Goal: Task Accomplishment & Management: Manage account settings

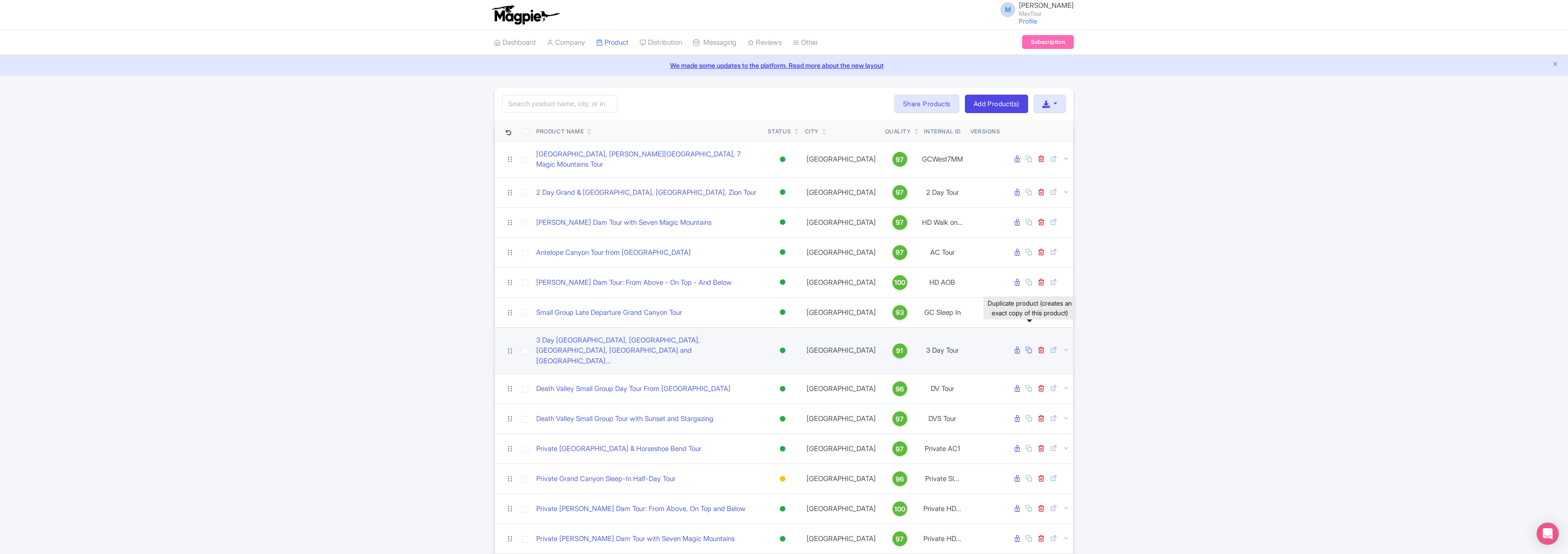
click at [1029, 346] on icon at bounding box center [1028, 349] width 7 height 7
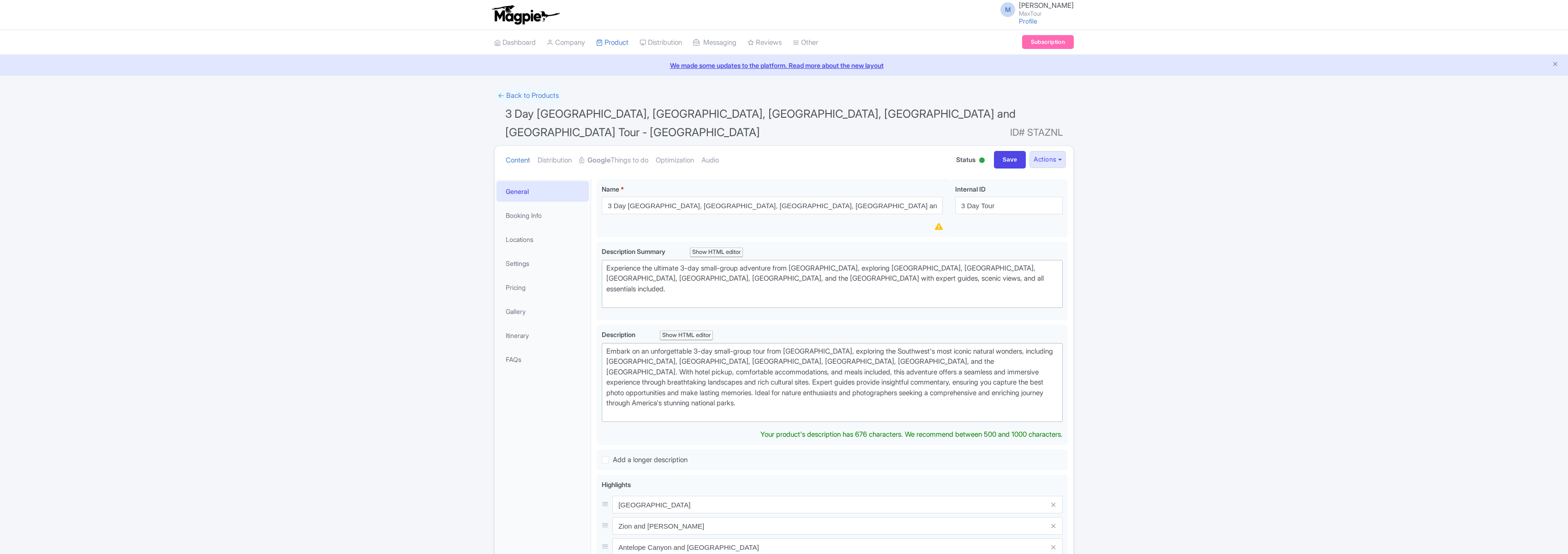
scroll to position [41, 0]
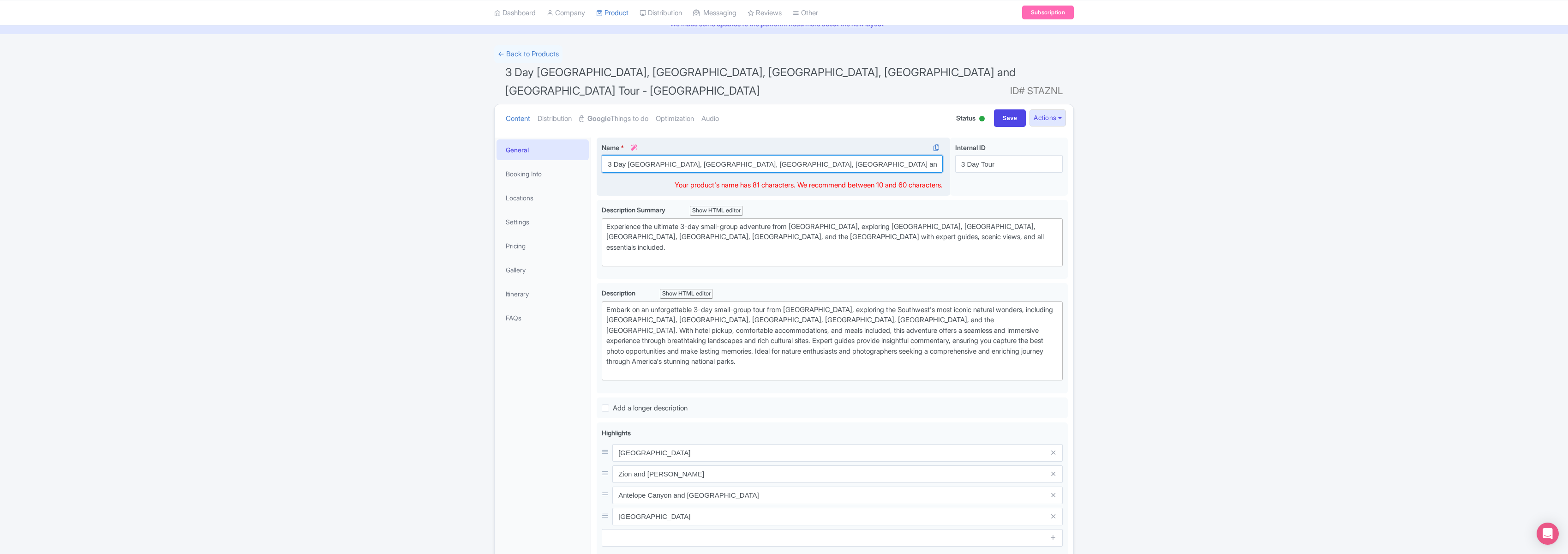
drag, startPoint x: 606, startPoint y: 146, endPoint x: 882, endPoint y: 144, distance: 276.0
click at [882, 155] on input "3 Day Grand Canyon, Bryce, Zion, Antelope Canyon and Monument Valley Tour - Clo…" at bounding box center [772, 164] width 341 height 18
type input "Monument Valley tour from Las Vegas"
drag, startPoint x: 998, startPoint y: 145, endPoint x: 900, endPoint y: 141, distance: 98.1
click at [900, 141] on div "3 Day Grand Canyon, Bryce, Zion, Antelope Canyon and Monument Valley Tour - Clo…" at bounding box center [832, 169] width 471 height 62
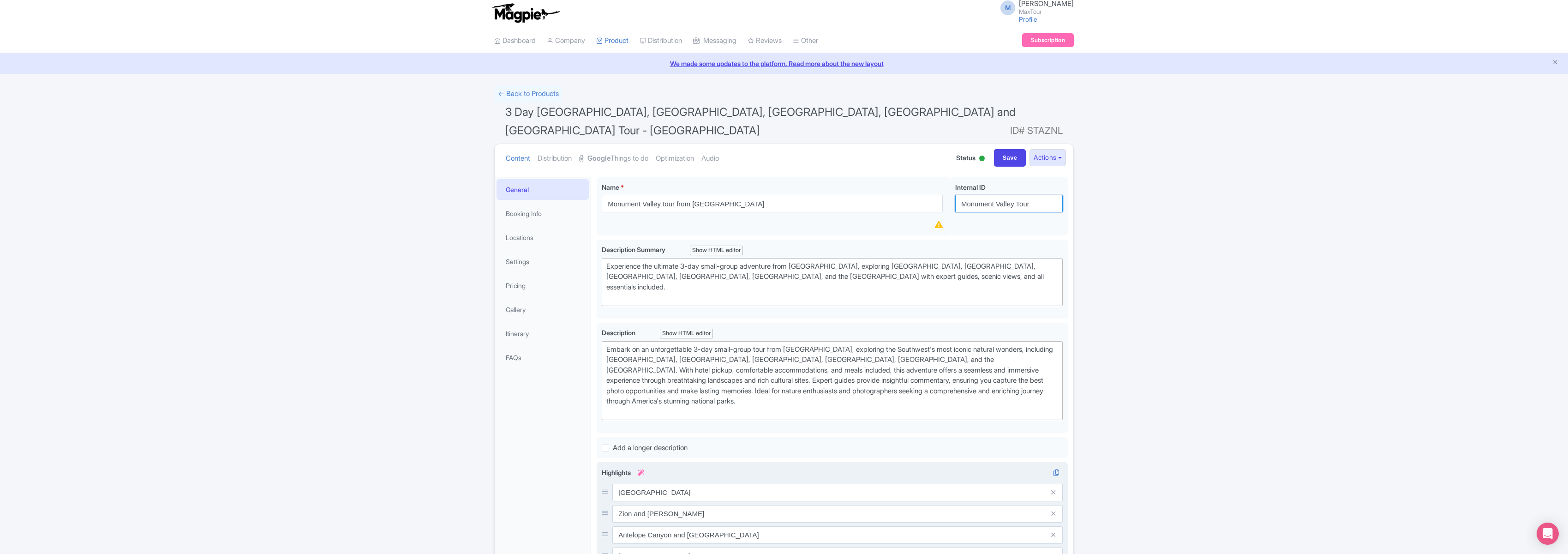
scroll to position [0, 0]
type input "Monument Valley Tour"
click at [1006, 151] on input "Save" at bounding box center [1010, 160] width 32 height 18
type input "Saving..."
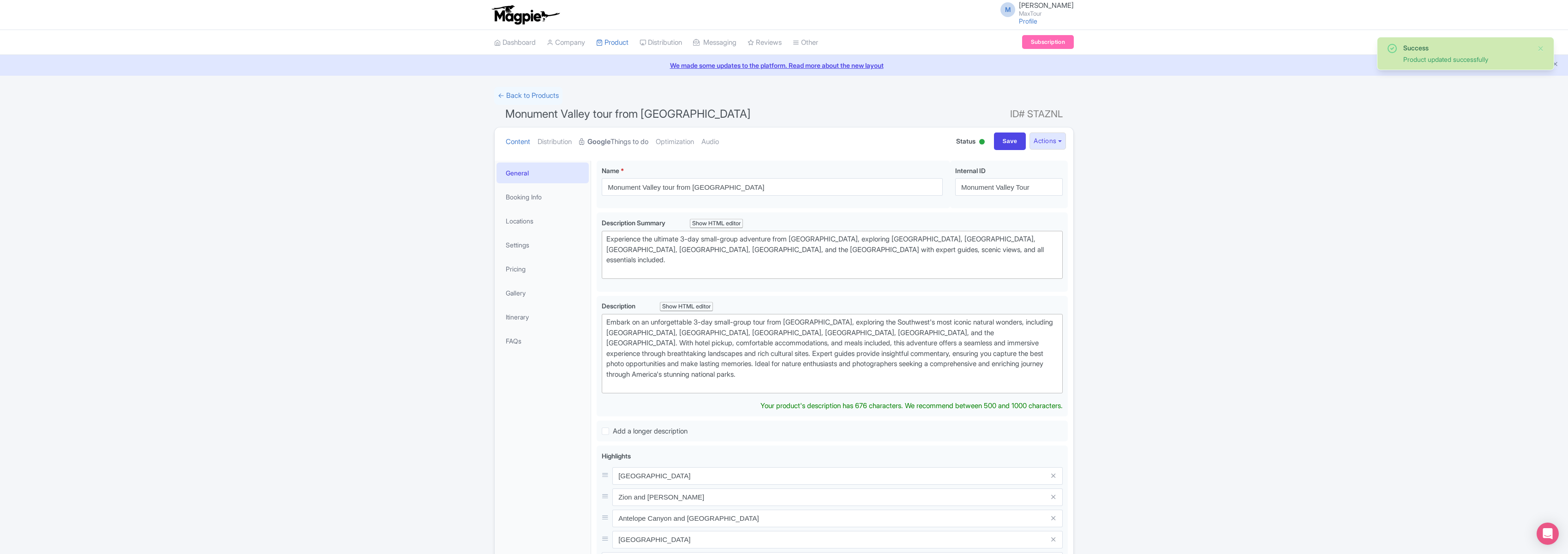
click at [624, 140] on link "Google Things to do" at bounding box center [614, 142] width 69 height 29
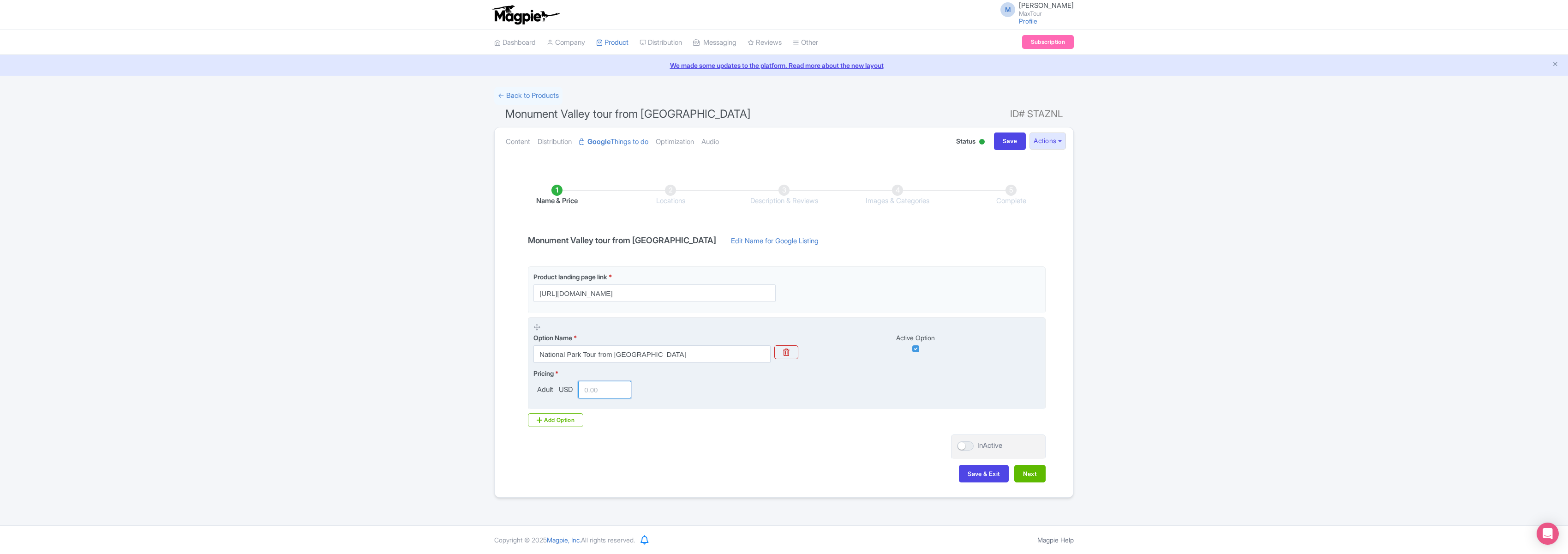
click at [607, 390] on input "number" at bounding box center [604, 389] width 53 height 18
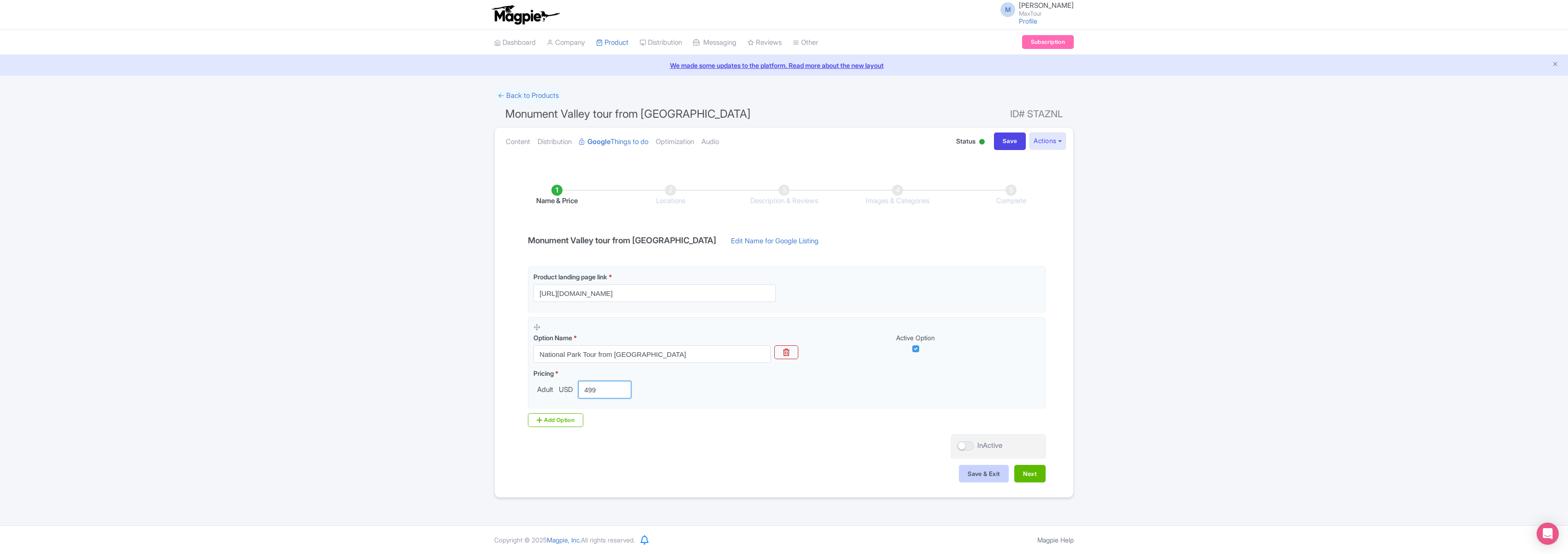
type input "499"
click at [984, 471] on button "Save & Exit" at bounding box center [984, 473] width 50 height 18
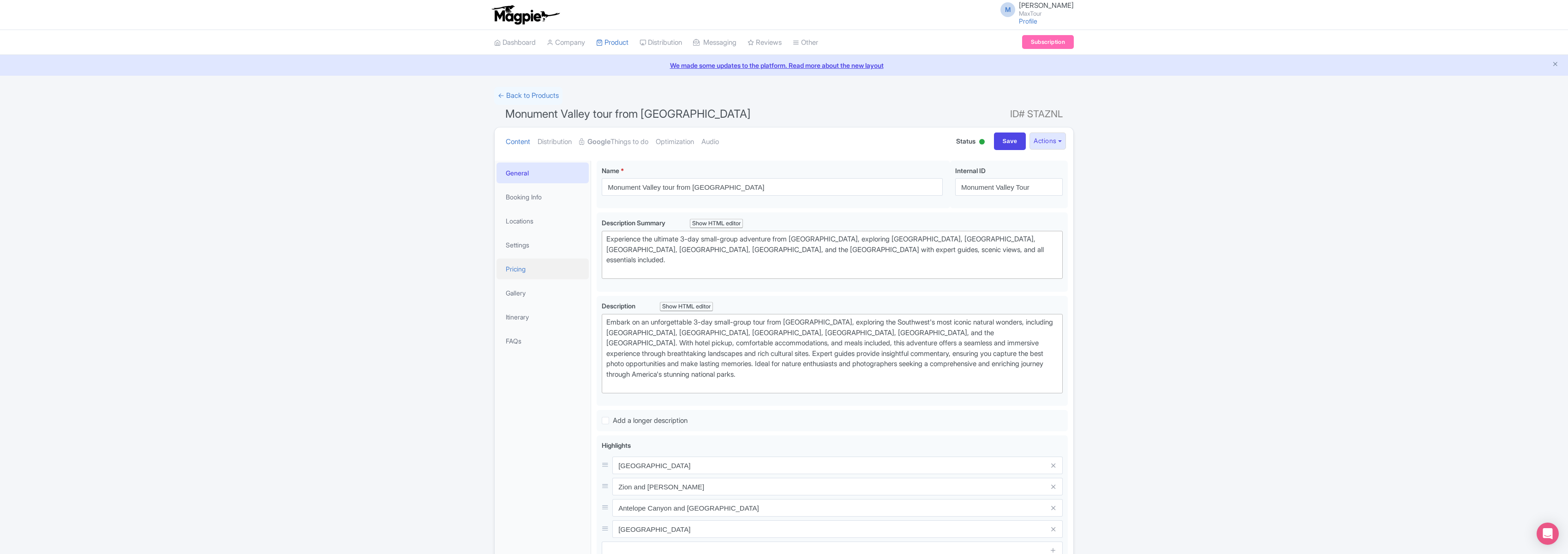
click at [518, 267] on link "Pricing" at bounding box center [543, 269] width 93 height 21
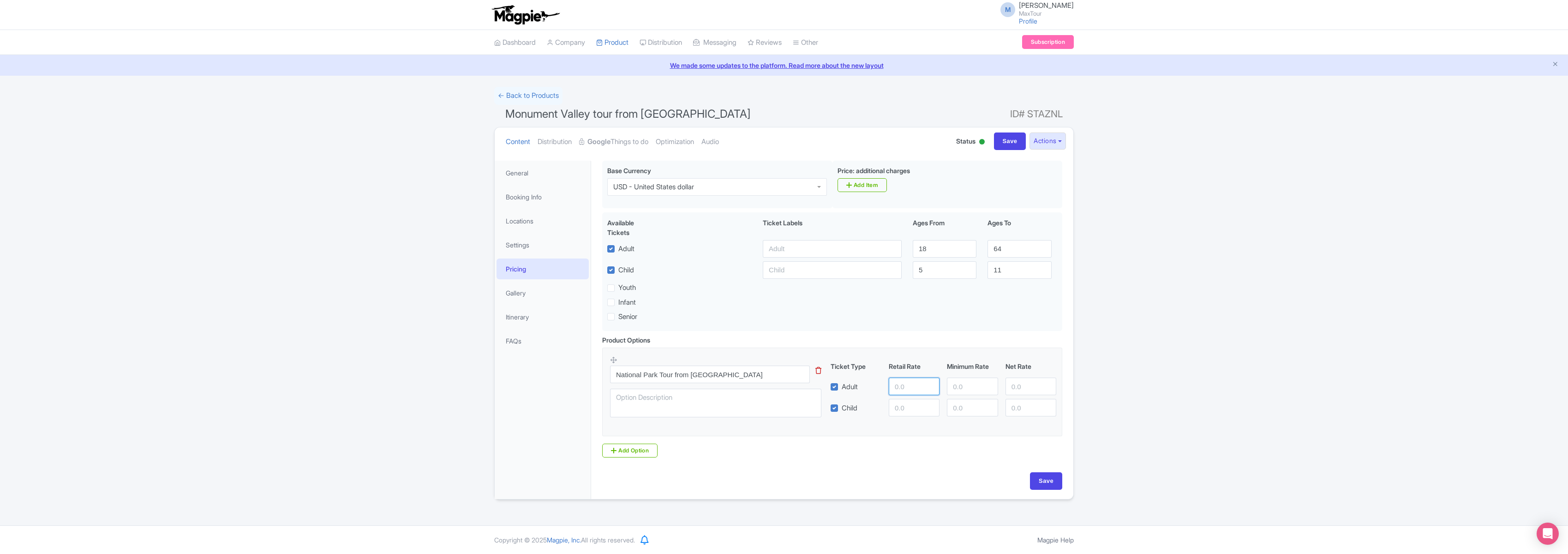
click at [908, 386] on input "number" at bounding box center [914, 386] width 51 height 18
type input "499"
click at [908, 405] on input "number" at bounding box center [914, 407] width 51 height 18
type input "499"
drag, startPoint x: 726, startPoint y: 376, endPoint x: 649, endPoint y: 376, distance: 77.0
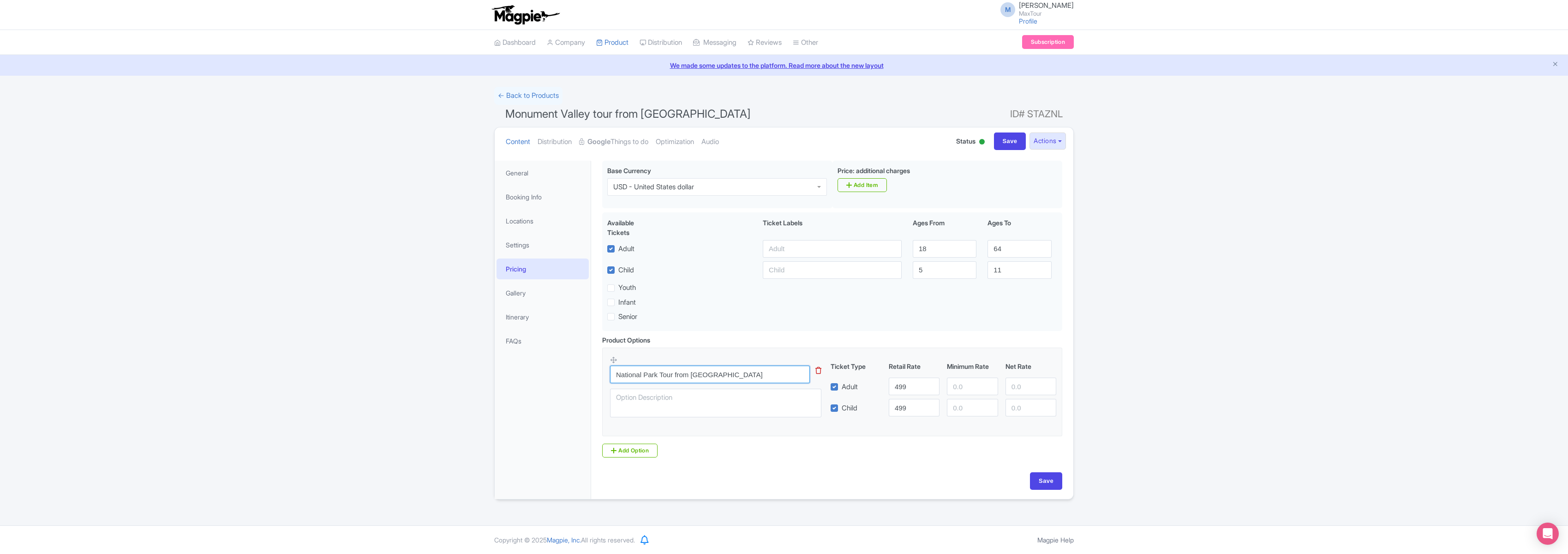
click at [649, 376] on input "National Park Tour from [GEOGRAPHIC_DATA]" at bounding box center [710, 374] width 200 height 18
click at [668, 378] on input "National Park Tour from Las Vegas" at bounding box center [710, 374] width 200 height 18
drag, startPoint x: 657, startPoint y: 375, endPoint x: 589, endPoint y: 373, distance: 68.0
click at [589, 373] on div "General Booking Info Locations Settings Pricing Gallery Itinerary FAQs Monument…" at bounding box center [784, 327] width 579 height 344
type input "Monument Valley Tour from Las Vegas"
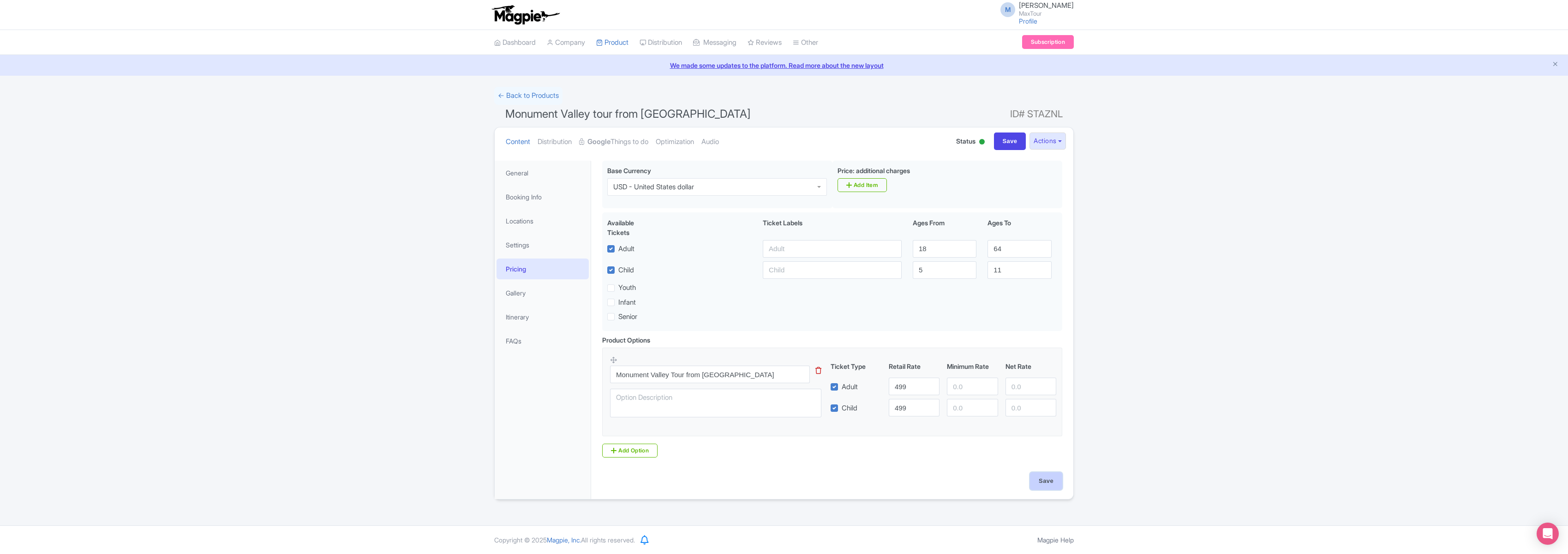
click at [1049, 483] on input "Save" at bounding box center [1046, 481] width 32 height 18
type input "Saving..."
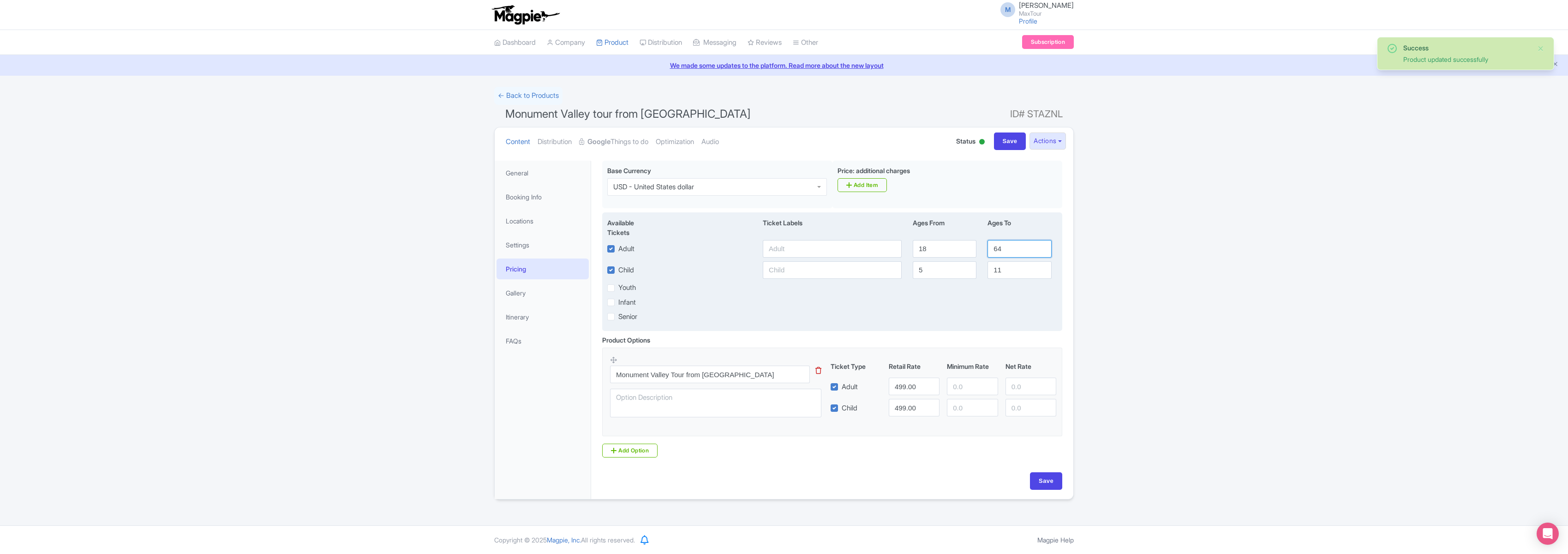
drag, startPoint x: 1006, startPoint y: 248, endPoint x: 988, endPoint y: 248, distance: 18.0
click at [988, 248] on input "64" at bounding box center [1019, 248] width 64 height 18
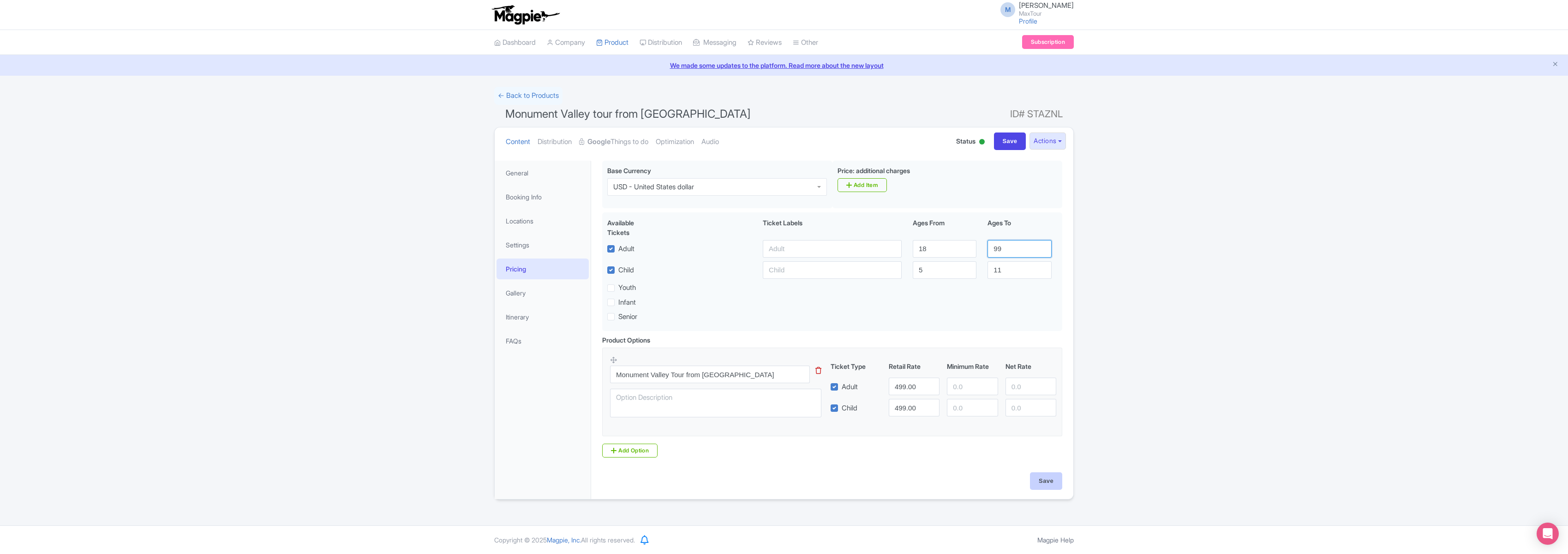
type input "99"
click at [1055, 483] on input "Save" at bounding box center [1046, 481] width 32 height 18
type input "Saving..."
click at [505, 94] on link "← Back to Products" at bounding box center [528, 96] width 68 height 18
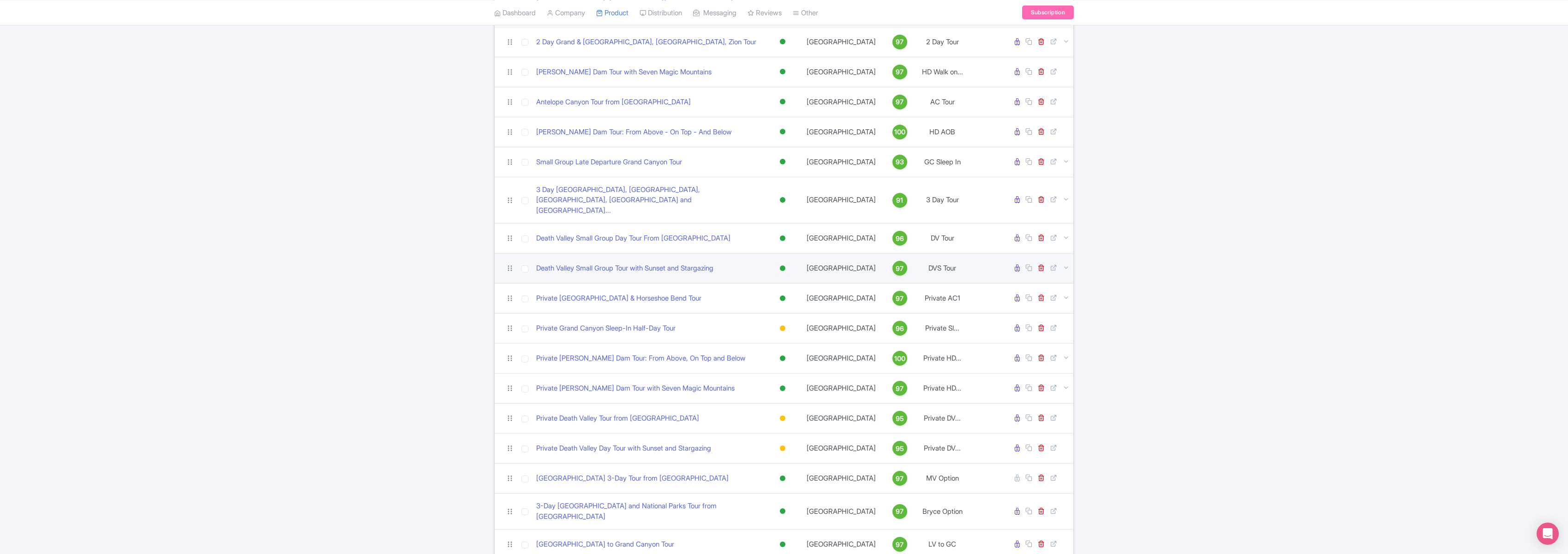
scroll to position [142, 0]
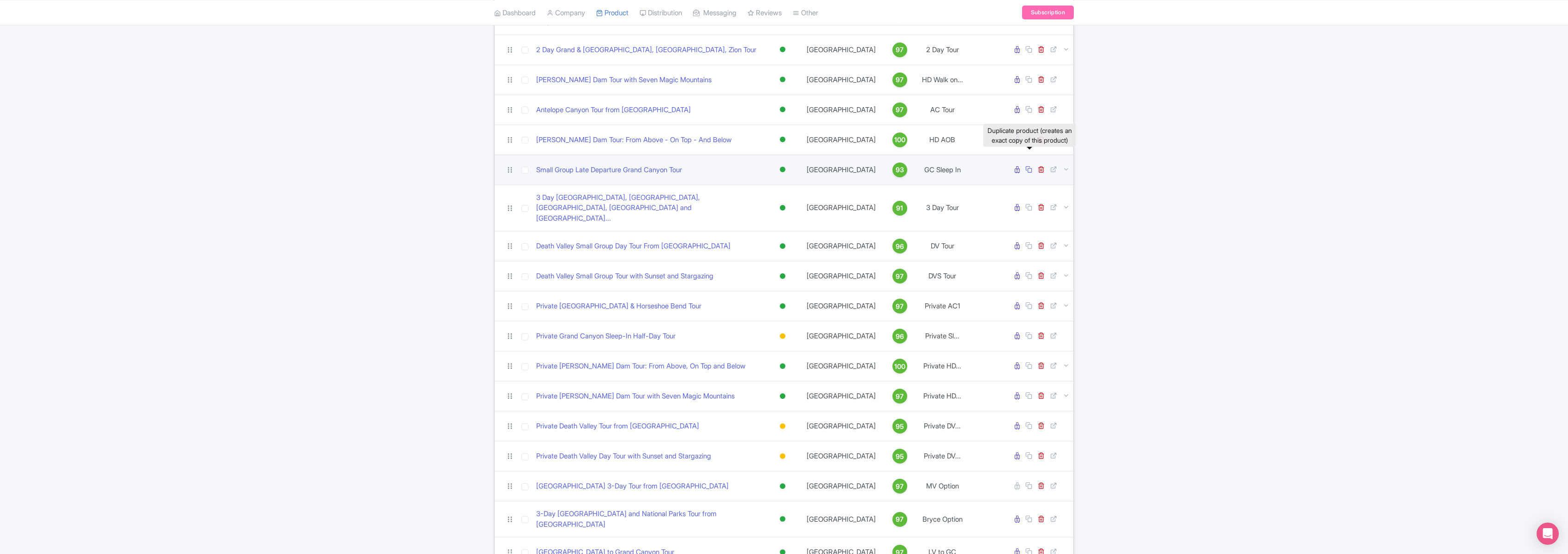
click at [1029, 166] on icon at bounding box center [1028, 169] width 7 height 7
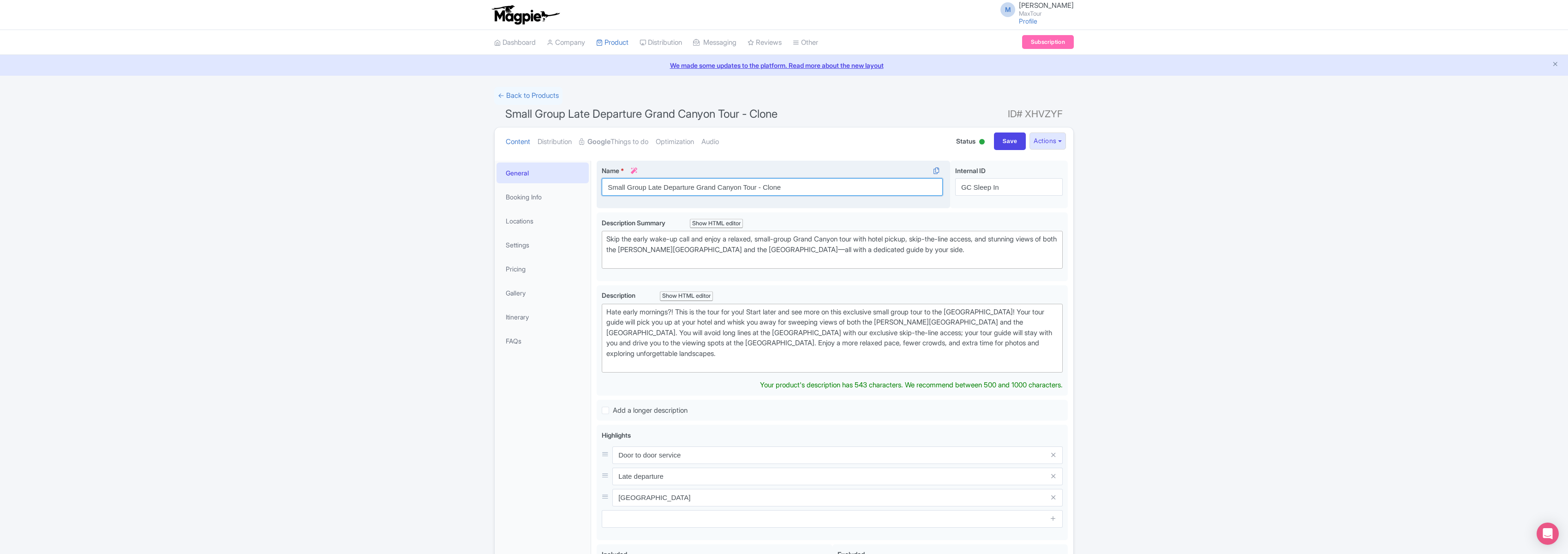
click at [799, 192] on input "Small Group Late Departure Grand Canyon Tour - Clone" at bounding box center [772, 187] width 341 height 18
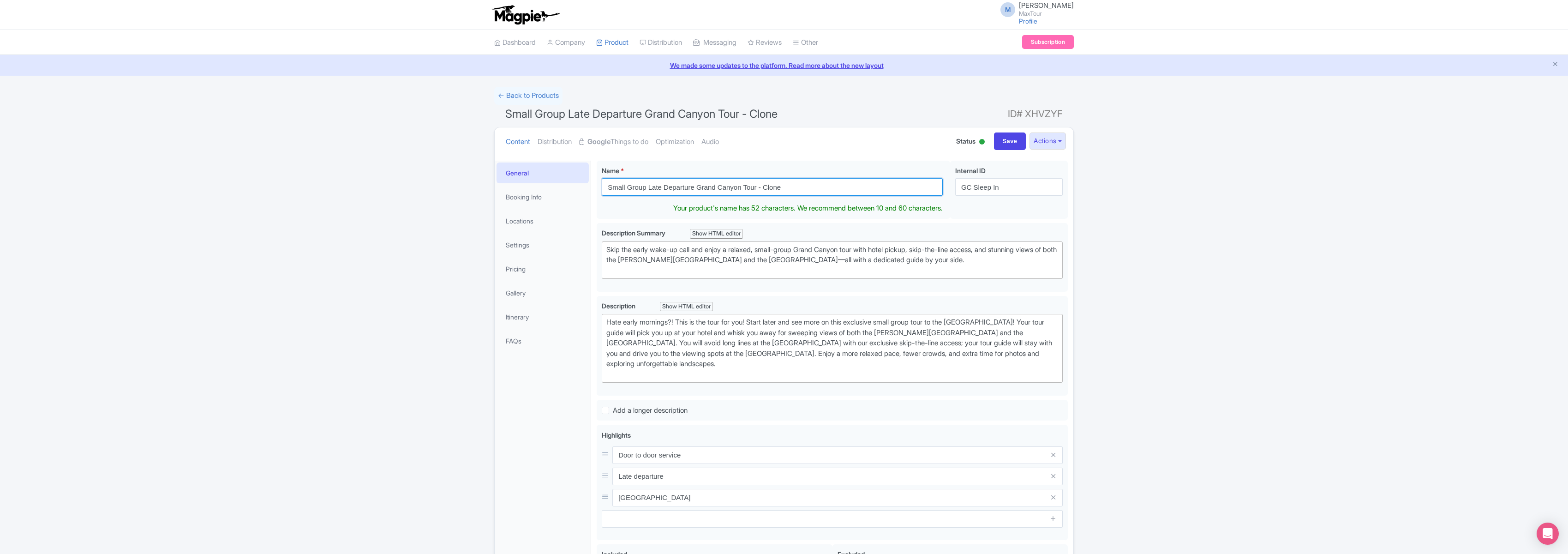
drag, startPoint x: 793, startPoint y: 190, endPoint x: 510, endPoint y: 186, distance: 283.0
click at [510, 186] on div "General Booking Info Locations Settings Pricing Gallery Itinerary FAQs Small Gr…" at bounding box center [784, 447] width 579 height 585
type input "Vegas Grand Canyon Tour"
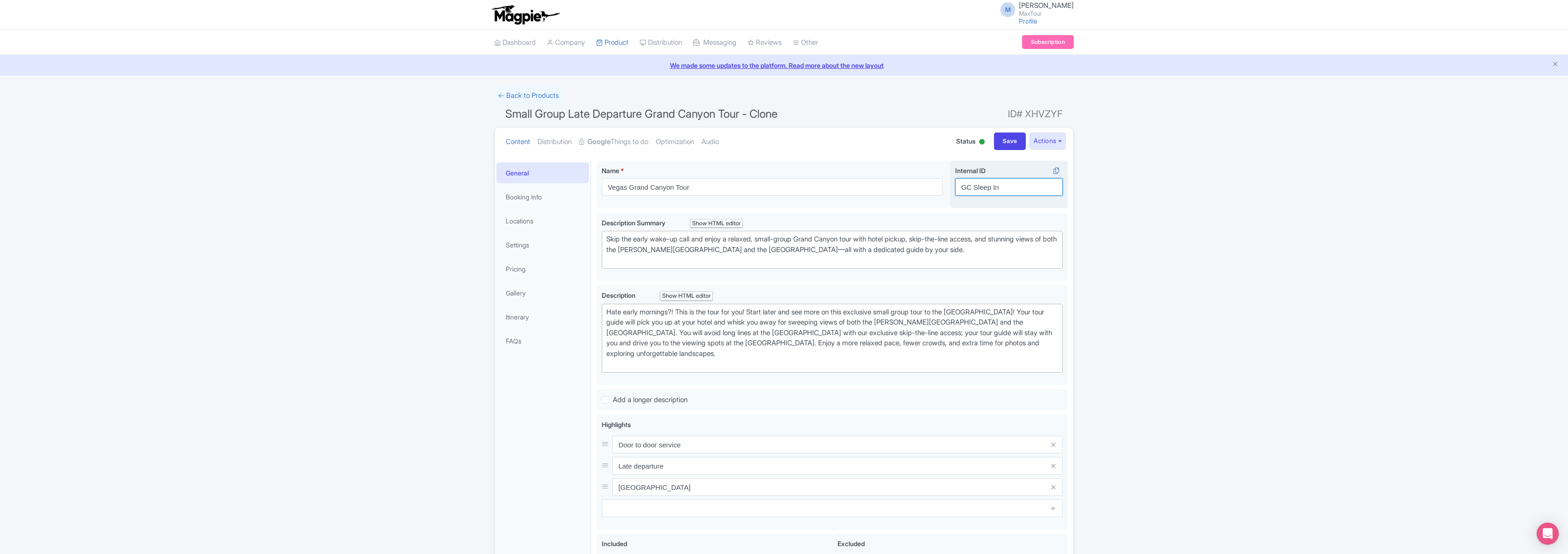
drag, startPoint x: 1004, startPoint y: 186, endPoint x: 975, endPoint y: 187, distance: 29.0
click at [975, 187] on input "GC Sleep In" at bounding box center [1009, 187] width 108 height 18
type input "GC Vegas Tour"
click at [1011, 138] on input "Save" at bounding box center [1010, 141] width 32 height 18
type input "Saving..."
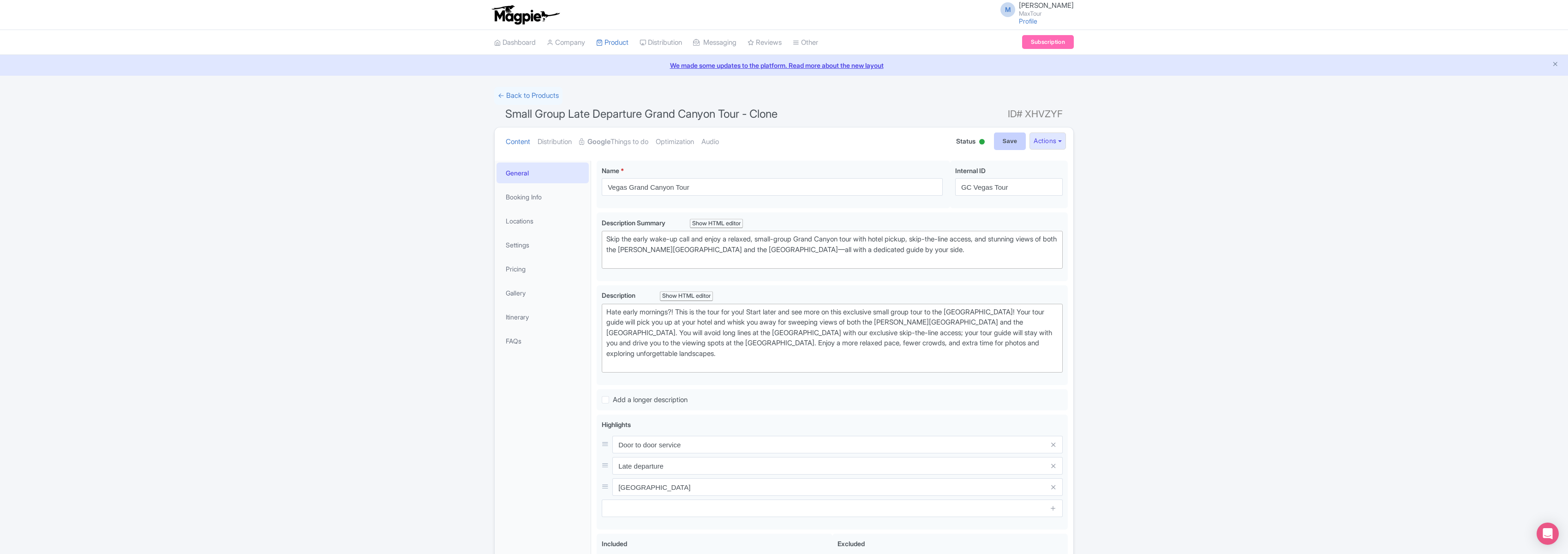
type input "Saving..."
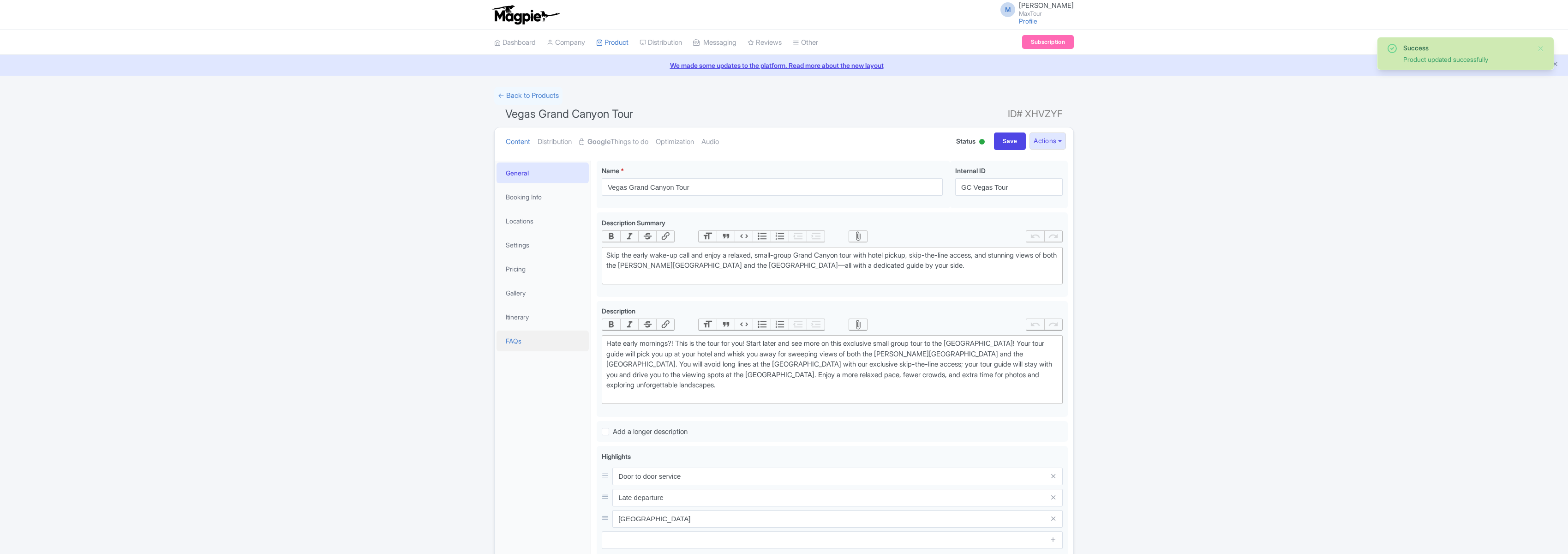
scroll to position [161, 0]
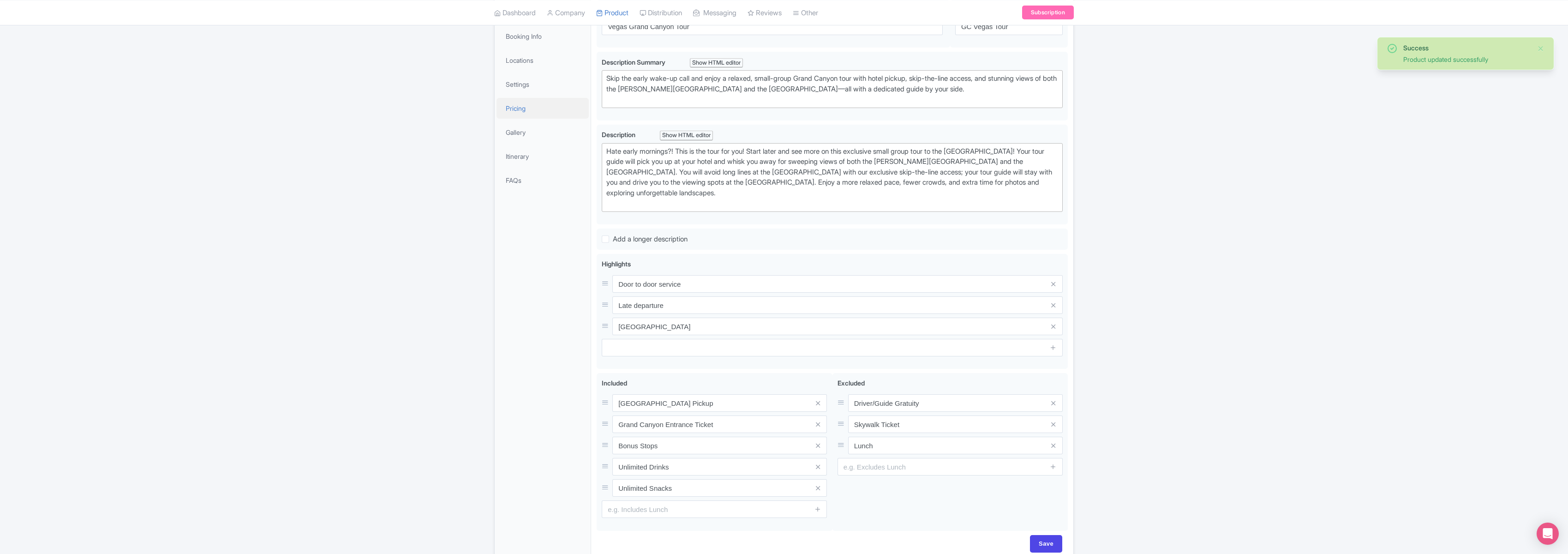
click at [518, 106] on link "Pricing" at bounding box center [543, 108] width 93 height 21
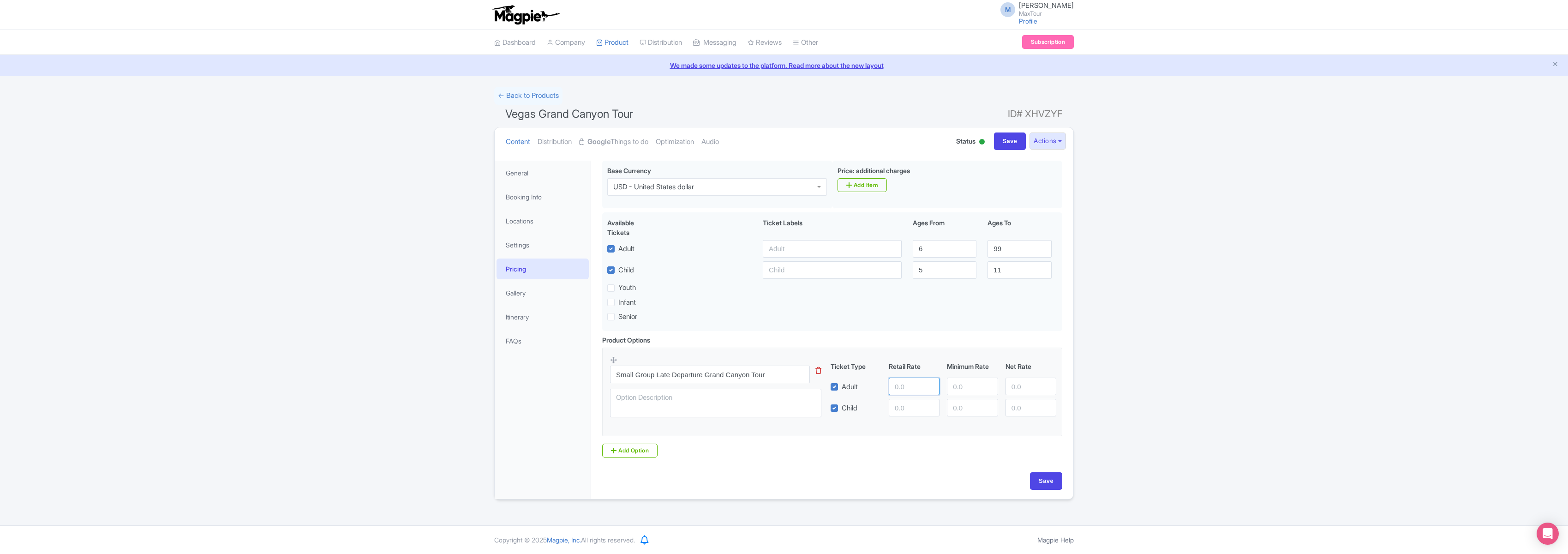
click at [907, 388] on input "number" at bounding box center [914, 386] width 51 height 18
type input "179"
click at [909, 407] on input "number" at bounding box center [914, 407] width 51 height 18
type input "179"
drag, startPoint x: 701, startPoint y: 375, endPoint x: 509, endPoint y: 369, distance: 192.1
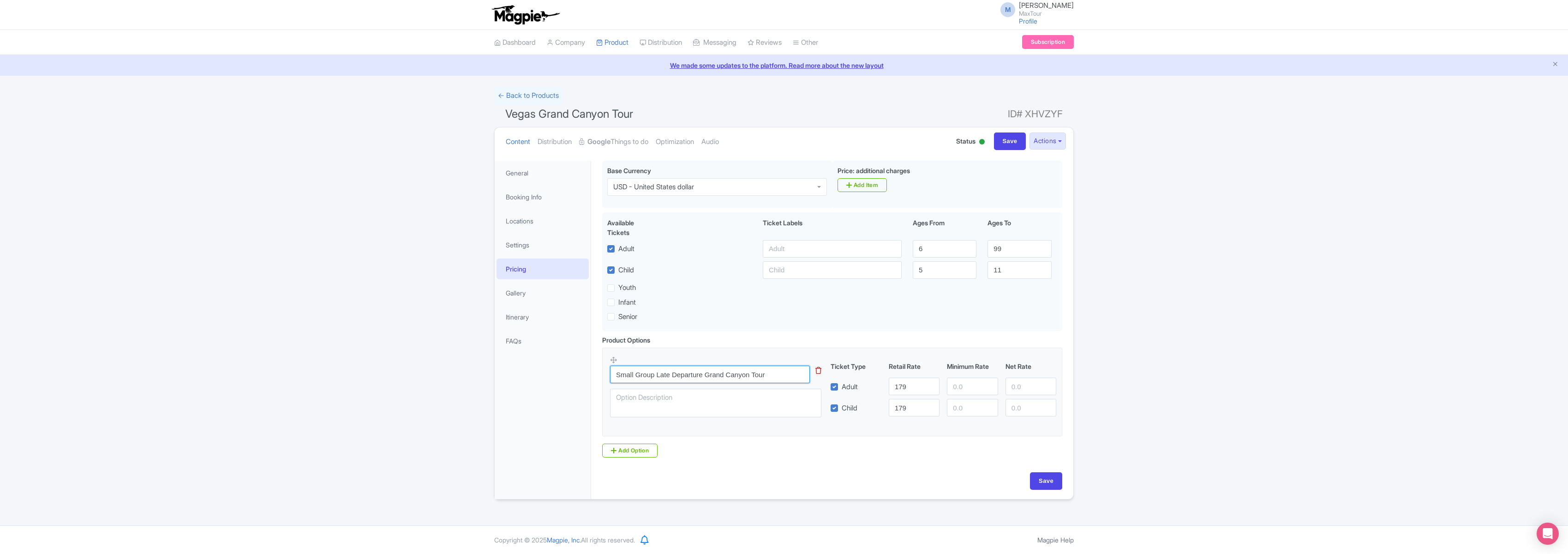
click at [510, 369] on div "General Booking Info Locations Settings Pricing Gallery Itinerary FAQs Vegas Gr…" at bounding box center [784, 327] width 579 height 344
click at [639, 377] on input "Vegase Grand Canyon Tour" at bounding box center [710, 374] width 200 height 18
type input "Vegas Grand Canyon Tour"
click at [1050, 484] on input "Save" at bounding box center [1046, 481] width 32 height 18
type input "Saving..."
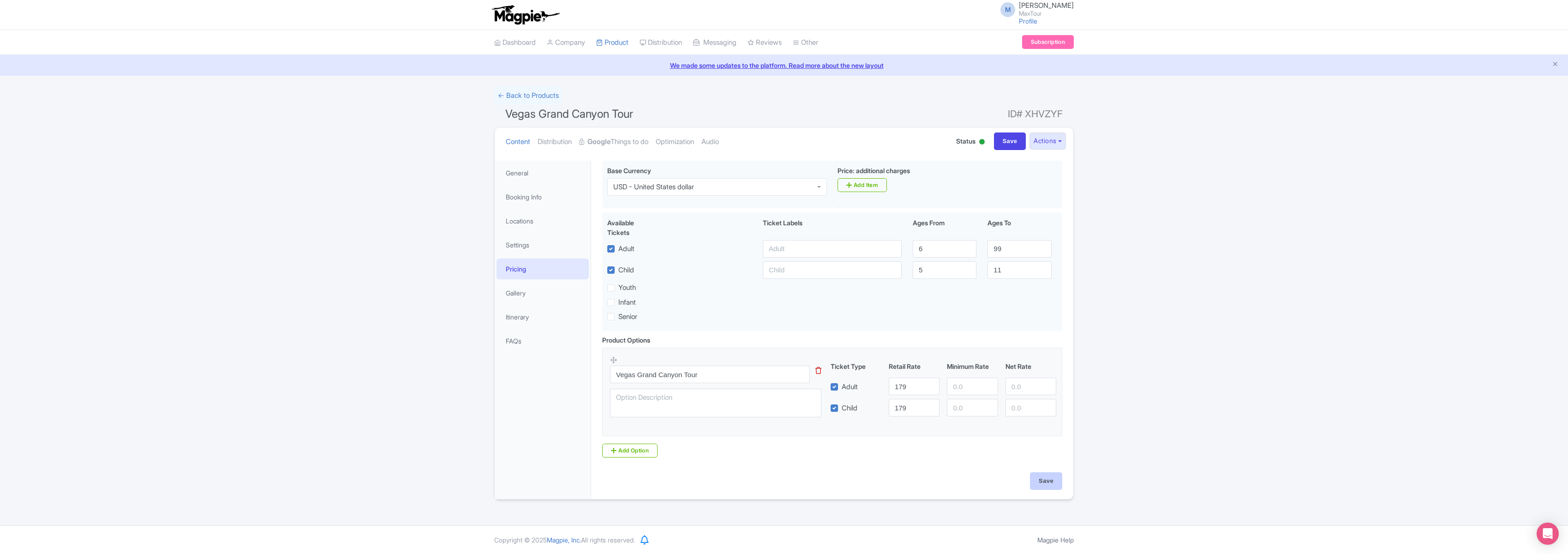
type input "Saving..."
click at [609, 139] on strong "Google" at bounding box center [599, 141] width 23 height 10
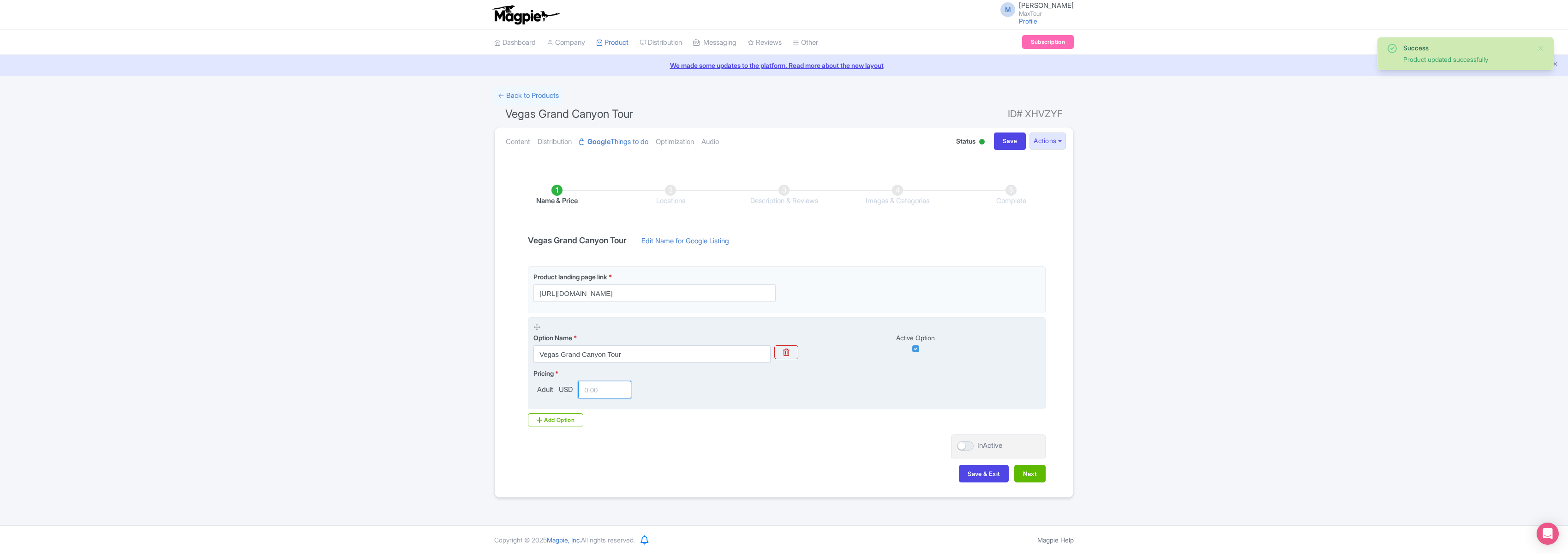
click at [603, 388] on input "number" at bounding box center [604, 389] width 53 height 18
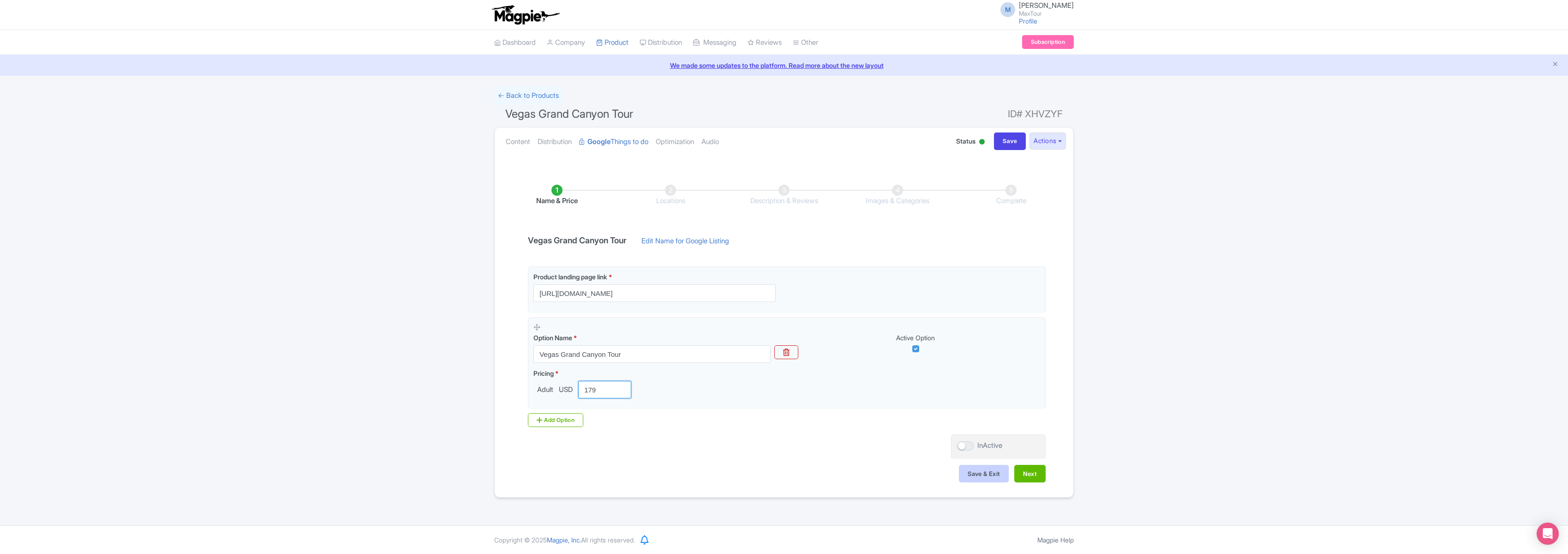
type input "179"
click at [979, 473] on button "Save & Exit" at bounding box center [984, 473] width 50 height 18
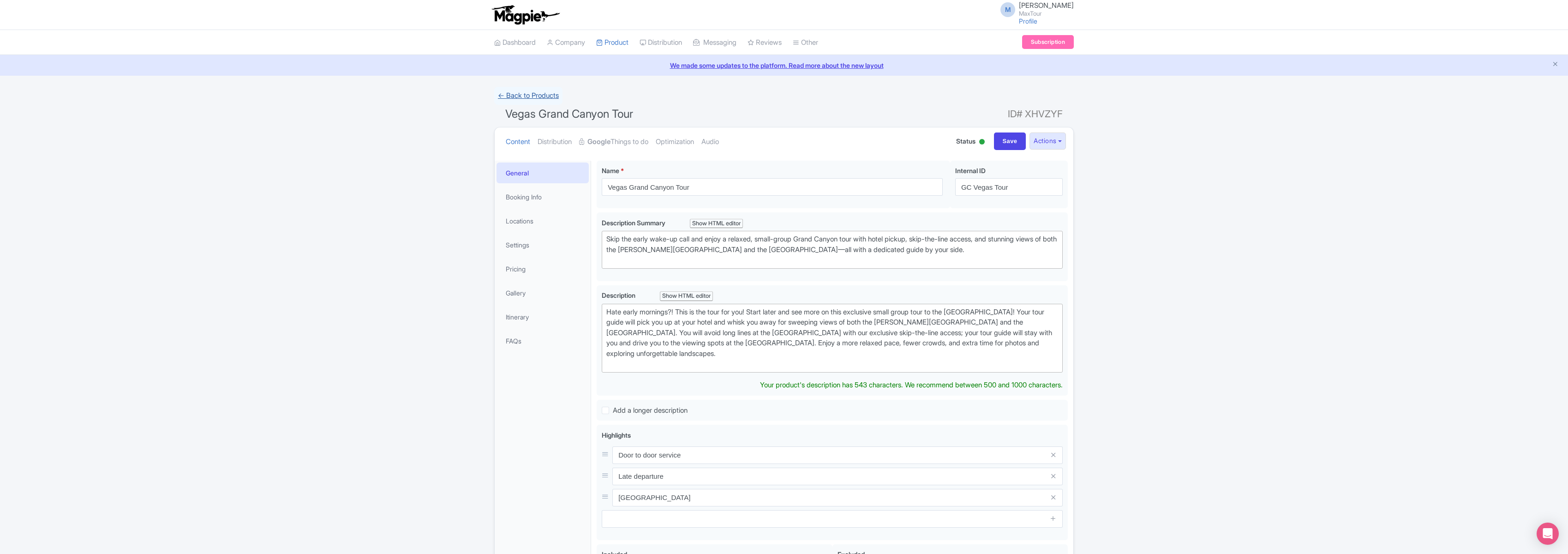
click at [530, 94] on link "← Back to Products" at bounding box center [528, 96] width 68 height 18
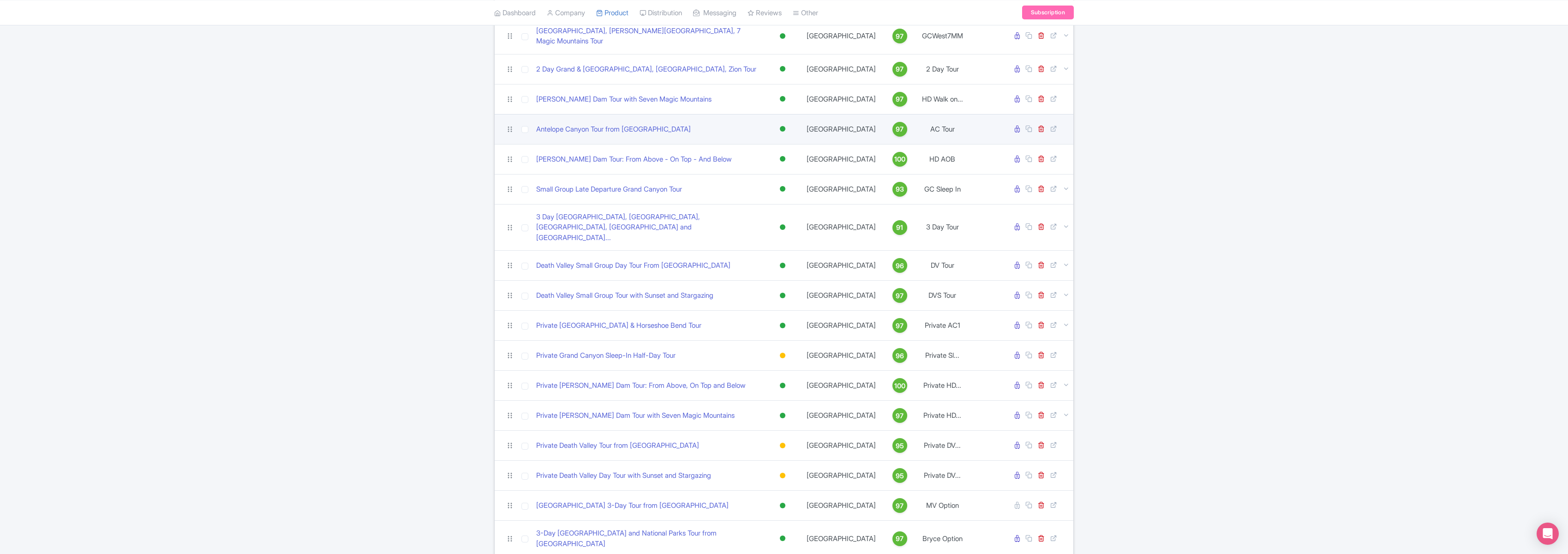
scroll to position [287, 0]
